Goal: Check status: Check status

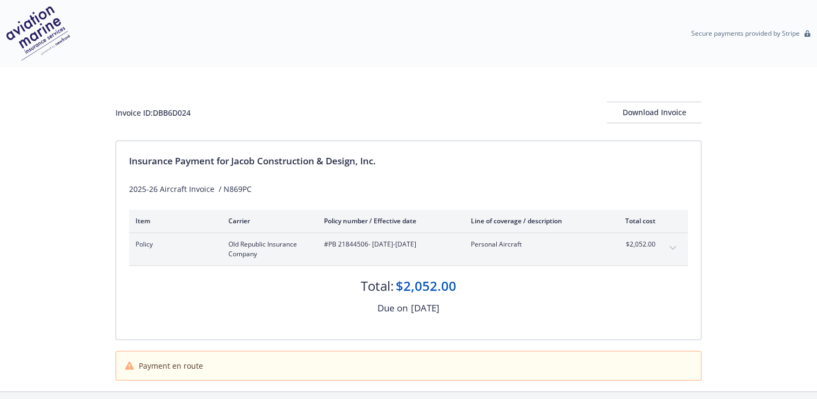
click at [488, 398] on html "Secure payments provided by Stripe Invoice ID: DBB6D024 Download Invoice Insura…" at bounding box center [408, 218] width 817 height 437
